Goal: Use online tool/utility: Utilize a website feature to perform a specific function

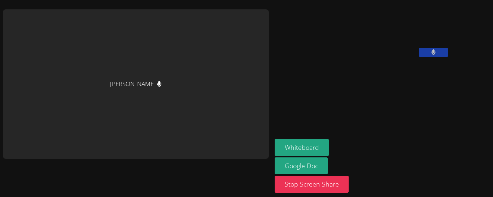
click at [419, 57] on button at bounding box center [433, 52] width 29 height 9
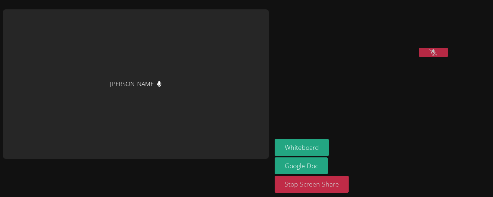
click at [275, 184] on button "Stop Screen Share" at bounding box center [312, 184] width 74 height 17
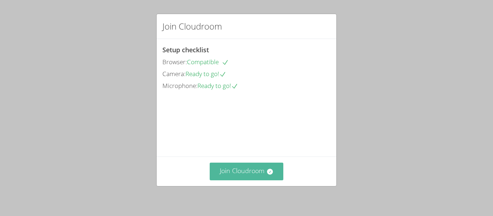
click at [257, 174] on button "Join Cloudroom" at bounding box center [247, 172] width 74 height 18
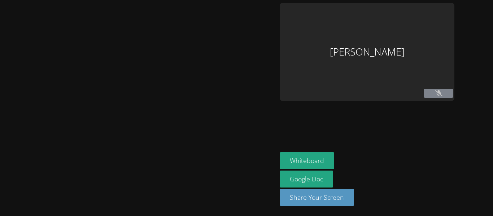
click at [257, 174] on div at bounding box center [138, 108] width 271 height 210
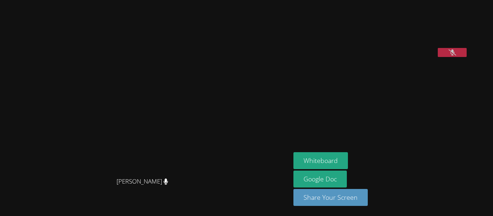
click at [466, 57] on button at bounding box center [452, 52] width 29 height 9
click at [402, 48] on video at bounding box center [347, 30] width 108 height 54
click at [402, 57] on video at bounding box center [347, 30] width 108 height 54
